Goal: Task Accomplishment & Management: Use online tool/utility

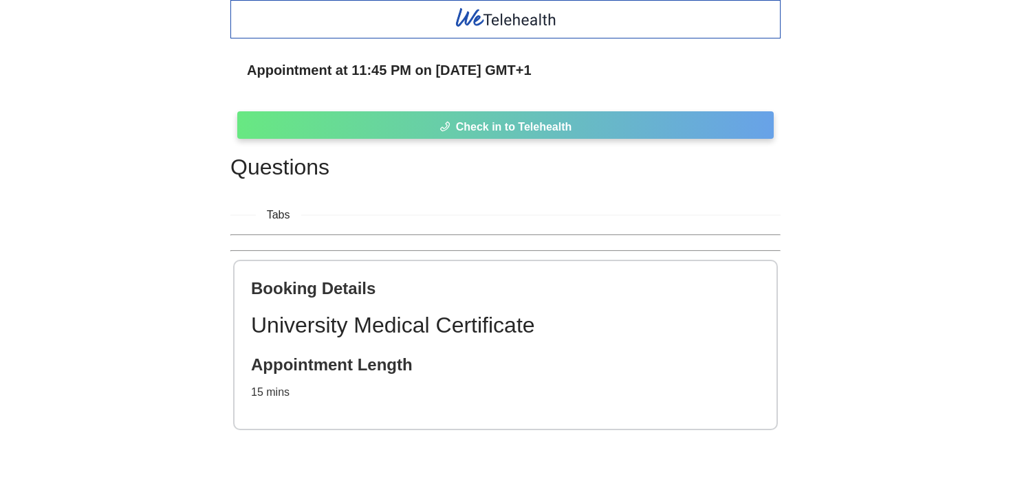
click at [456, 129] on span "Check in to Telehealth" at bounding box center [514, 126] width 116 height 17
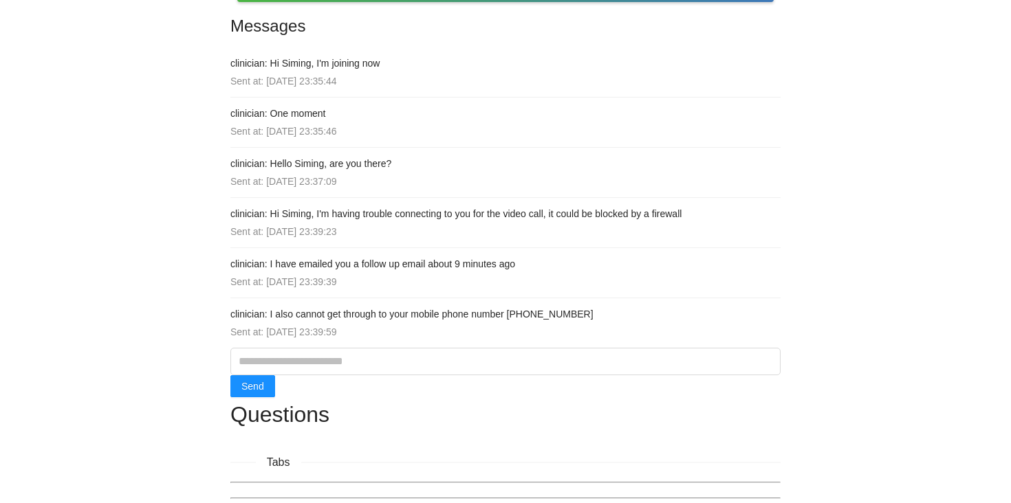
scroll to position [45, 0]
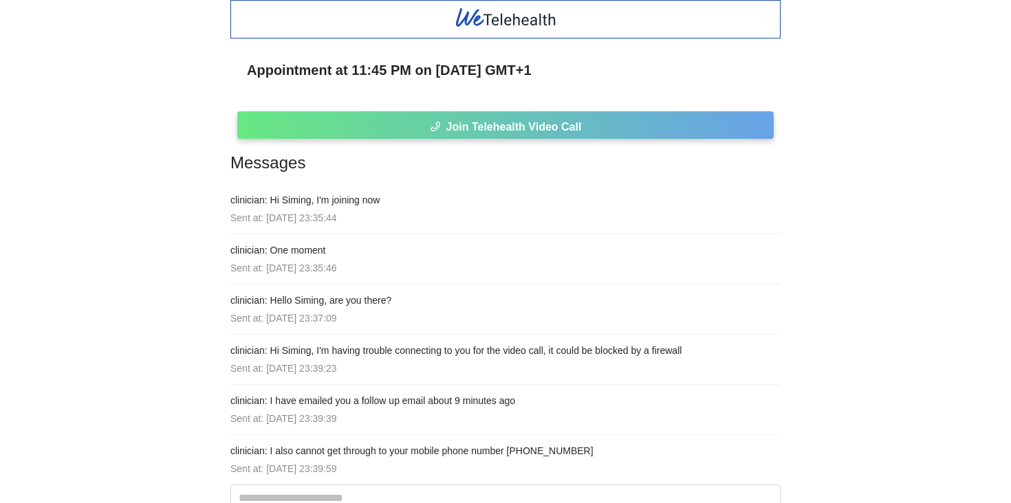
click at [326, 131] on button "Join Telehealth Video Call" at bounding box center [505, 125] width 536 height 28
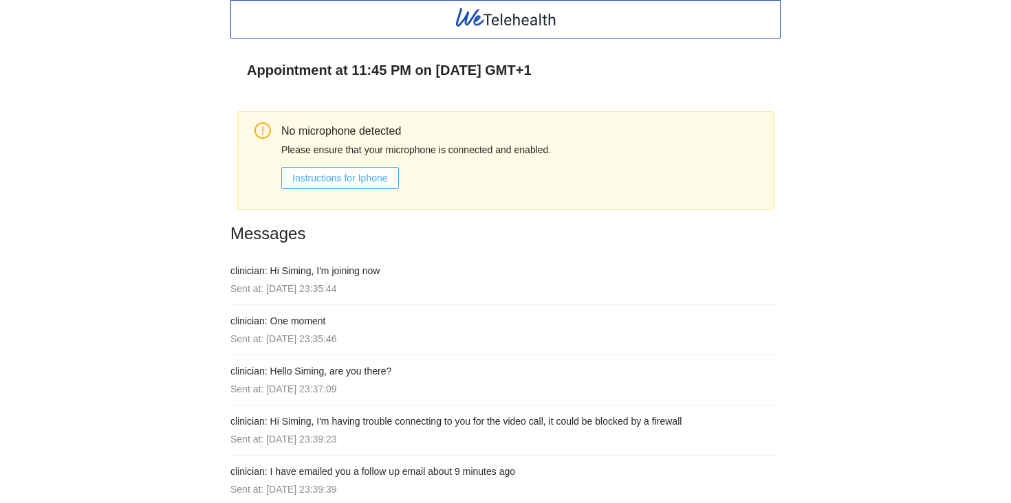
click at [301, 171] on span "Instructions for Iphone" at bounding box center [340, 178] width 96 height 15
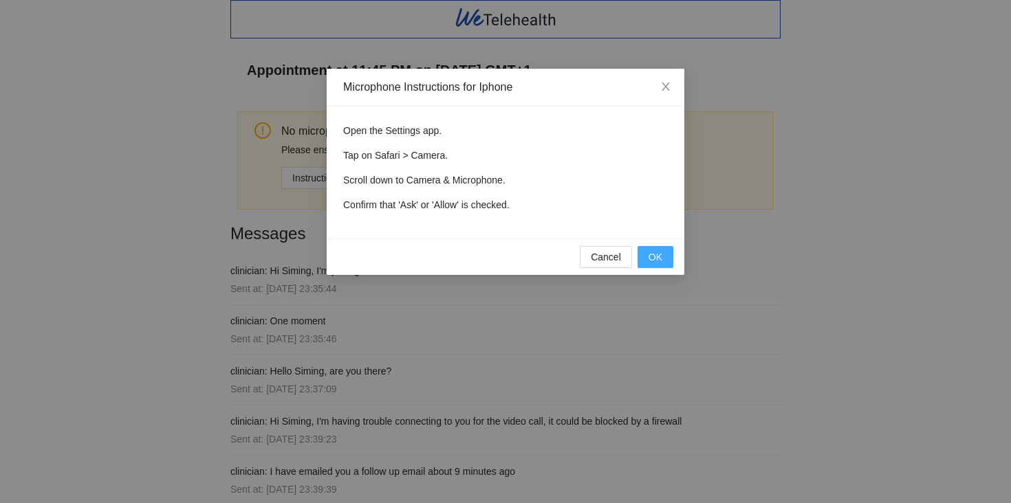
click at [667, 257] on button "OK" at bounding box center [656, 257] width 36 height 22
click at [623, 257] on button "Cancel" at bounding box center [606, 257] width 52 height 22
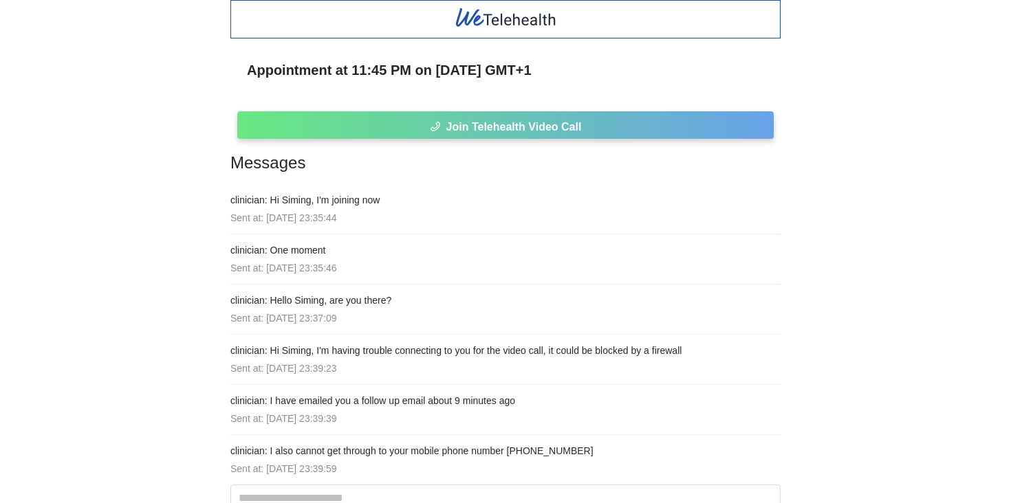
click at [504, 129] on span "Join Telehealth Video Call" at bounding box center [513, 126] width 135 height 17
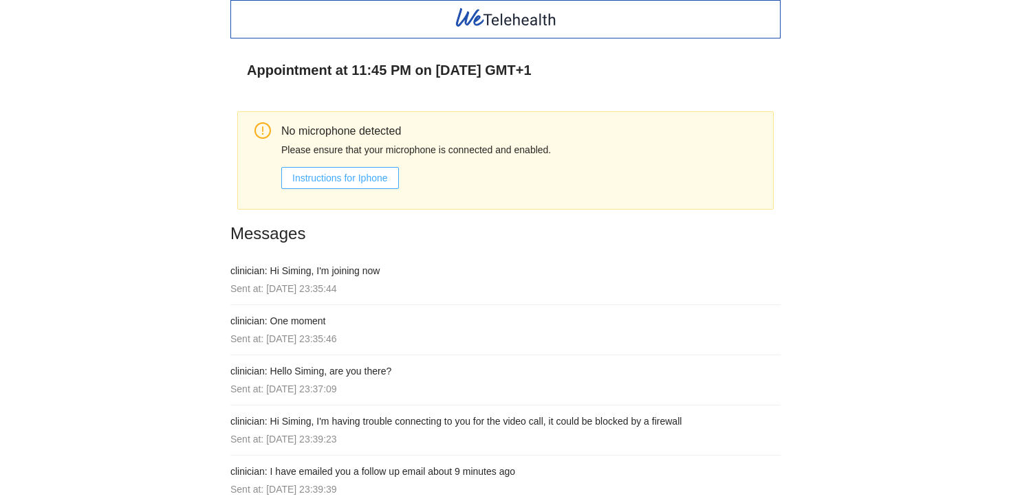
click at [374, 176] on span "Instructions for Iphone" at bounding box center [340, 178] width 96 height 15
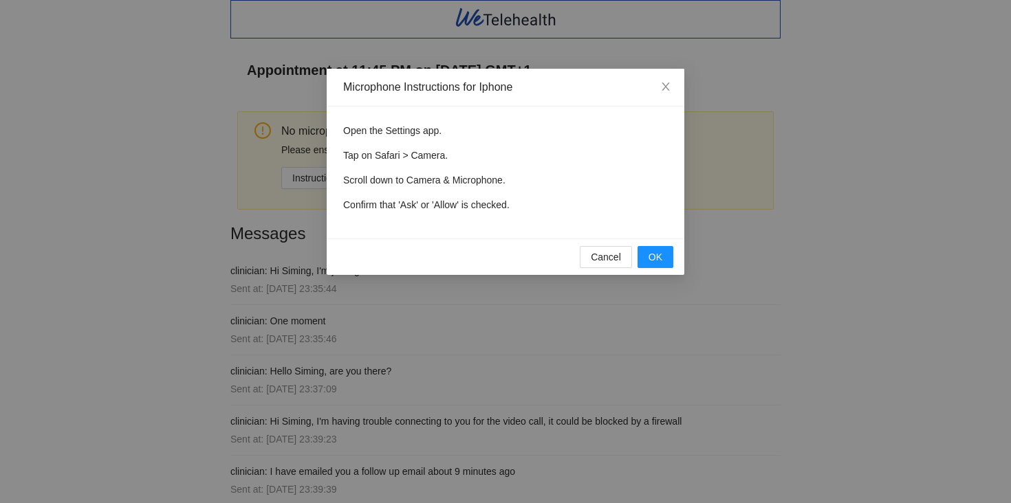
click at [608, 245] on div "Cancel OK" at bounding box center [506, 257] width 358 height 36
click at [606, 254] on span "Cancel" at bounding box center [606, 257] width 30 height 15
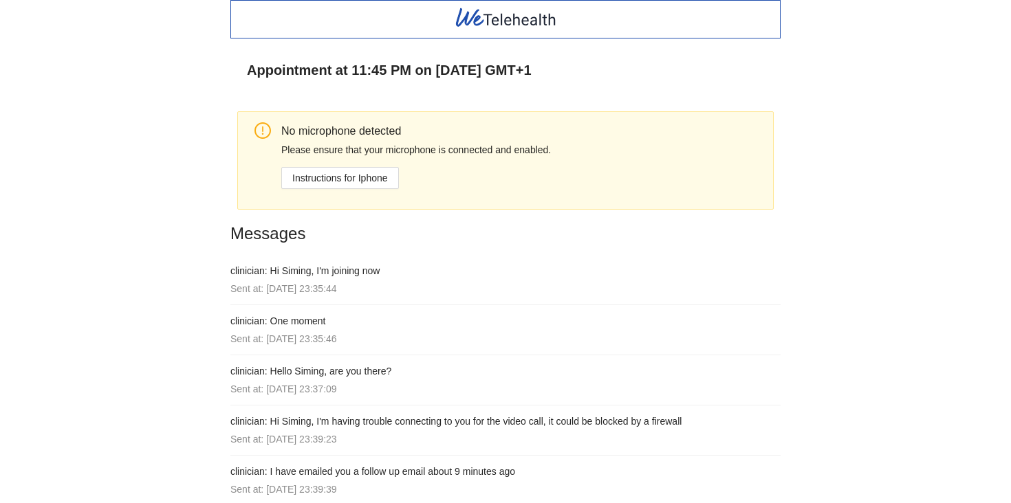
click at [349, 277] on h4 "clinician: Hi Siming, I'm joining now" at bounding box center [505, 270] width 550 height 15
copy h4 "joining"
